Goal: Task Accomplishment & Management: Manage account settings

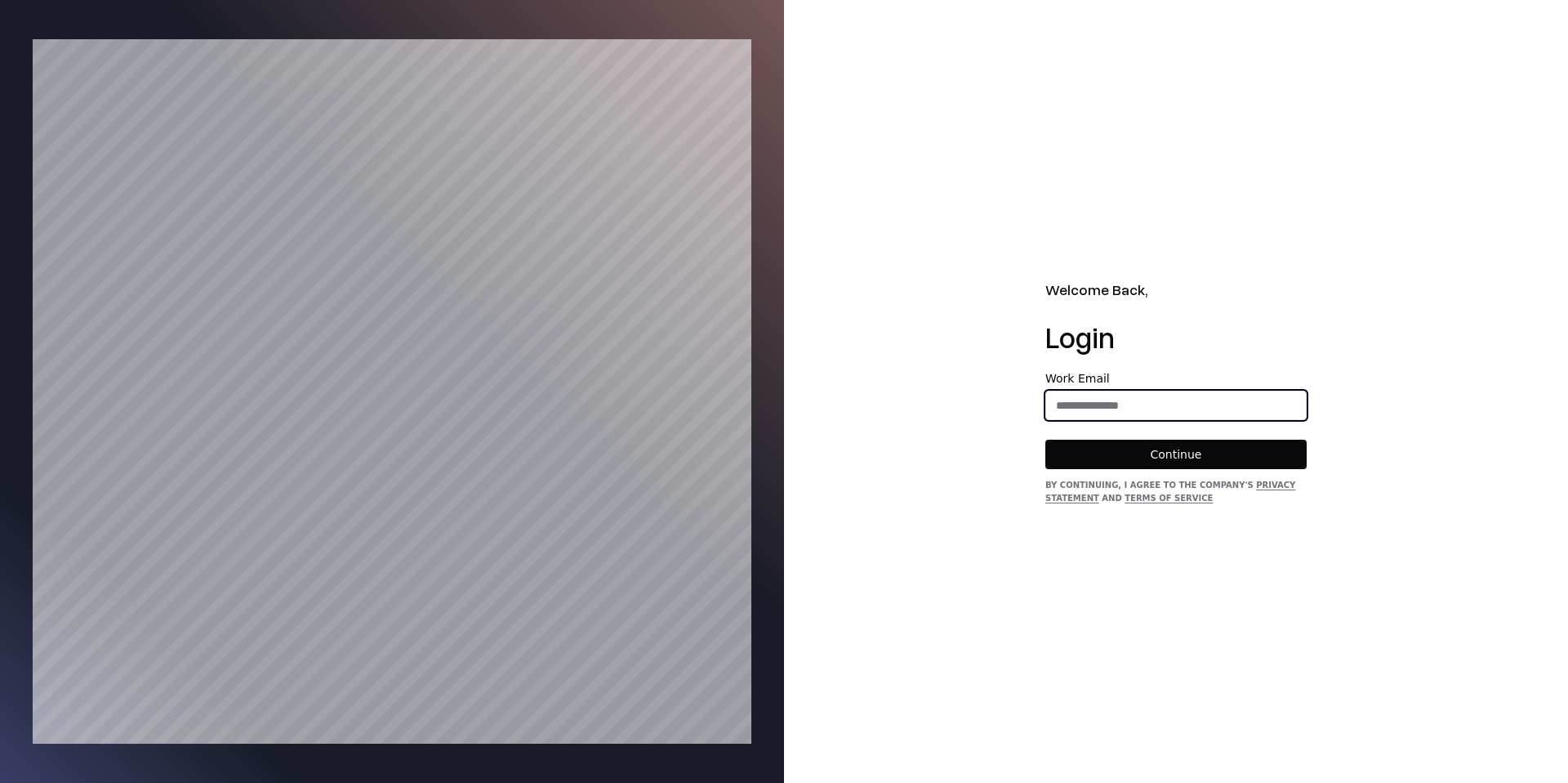
click at [1076, 403] on input "email" at bounding box center [1175, 404] width 260 height 29
type input "**********"
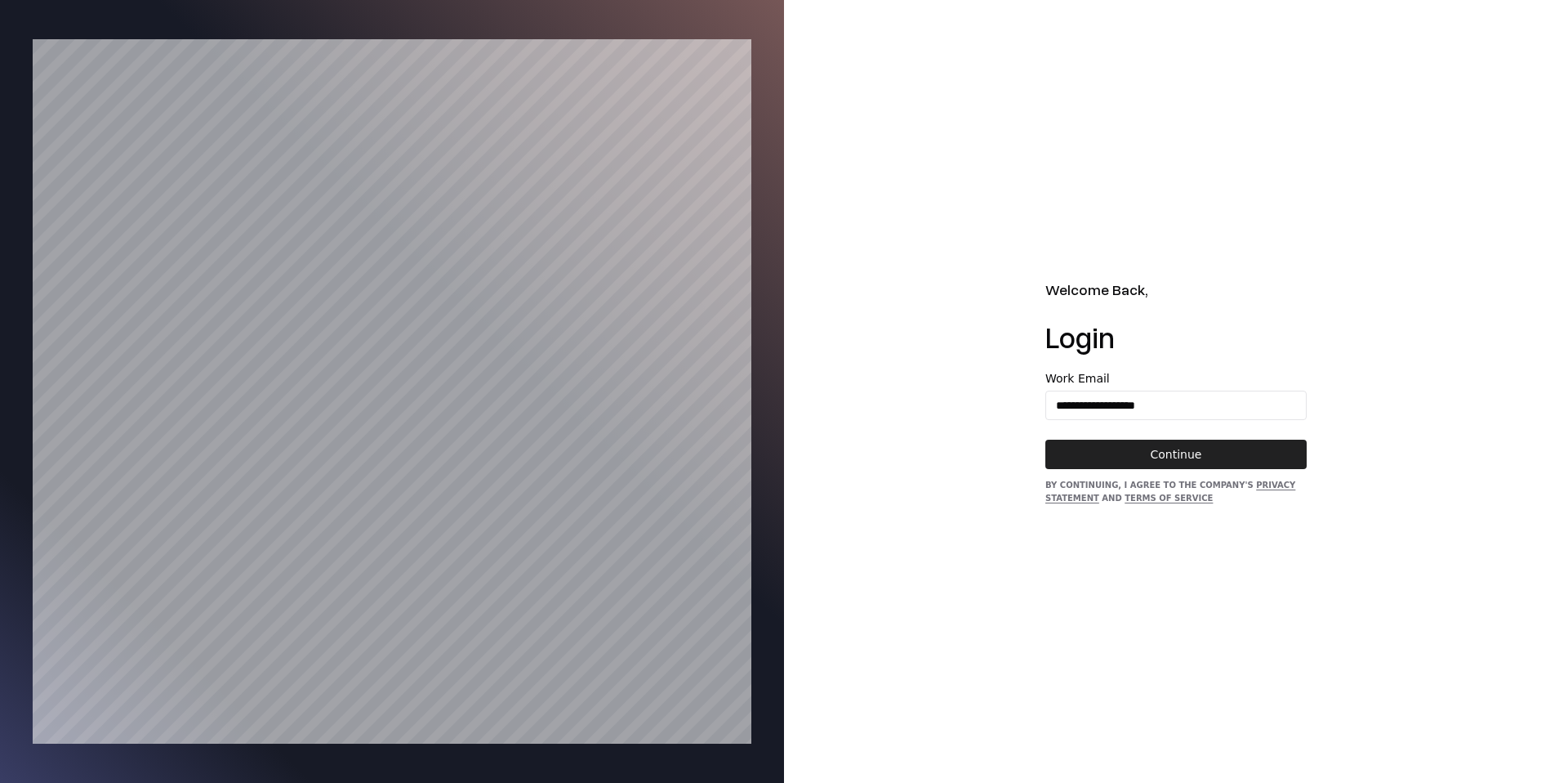
click at [1169, 455] on button "Continue" at bounding box center [1175, 454] width 261 height 29
